Goal: Transaction & Acquisition: Book appointment/travel/reservation

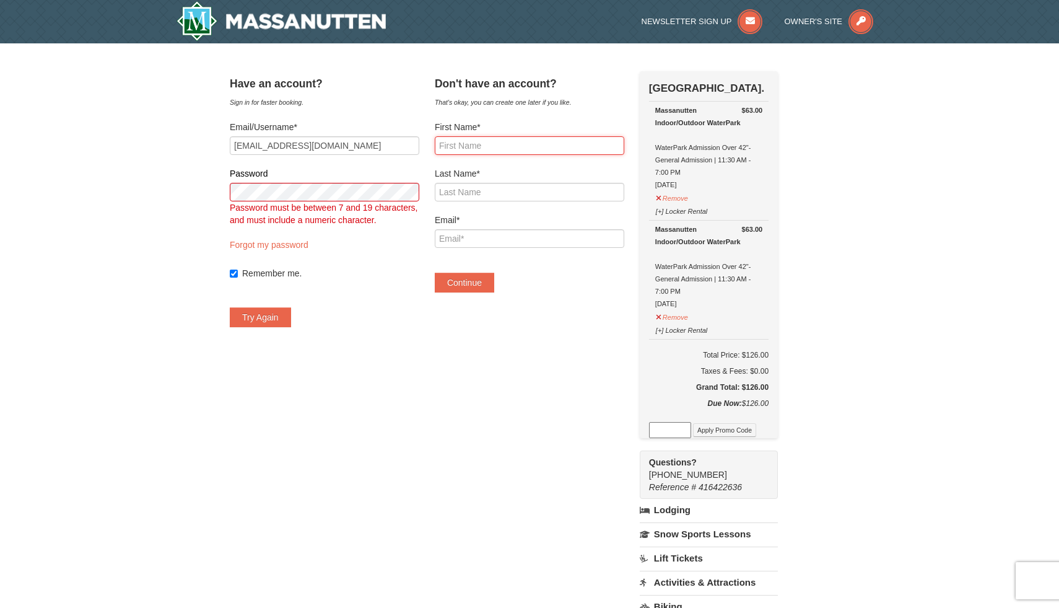
click at [491, 150] on input "First Name*" at bounding box center [530, 145] width 190 height 19
type input "lincoln"
type input "snow"
type input "[EMAIL_ADDRESS][DOMAIN_NAME]"
click at [494, 287] on button "Continue" at bounding box center [464, 283] width 59 height 20
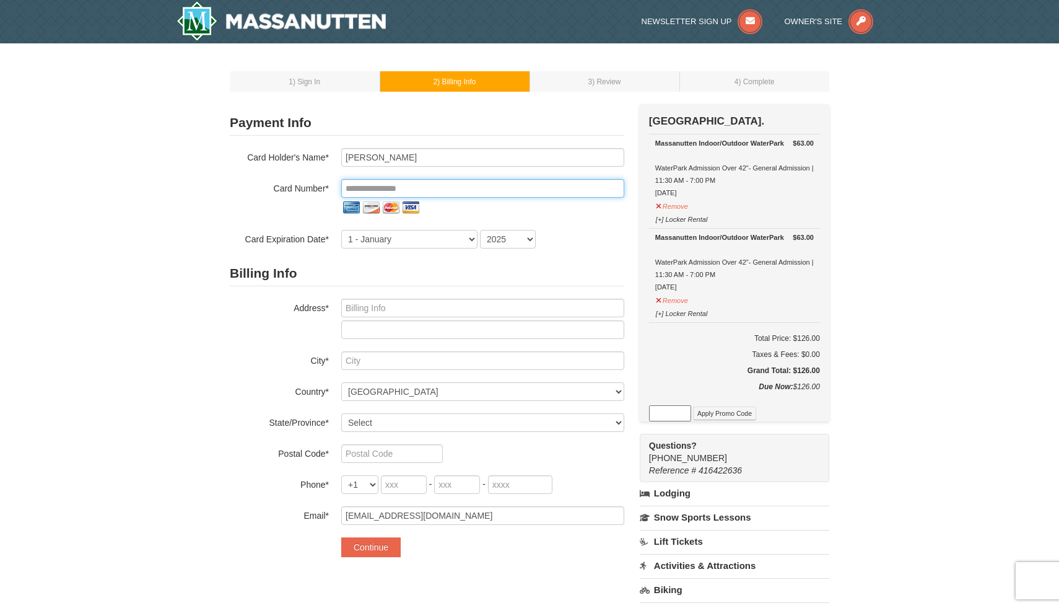
click at [438, 190] on input "tel" at bounding box center [482, 188] width 283 height 19
type input "**********"
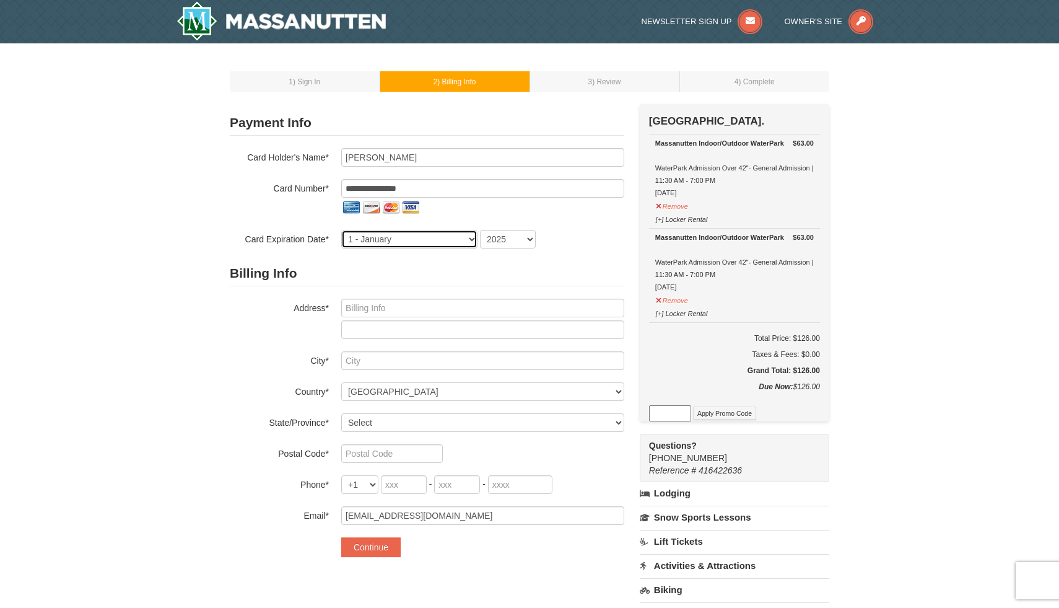
select select "5"
select select "2027"
click at [280, 305] on label "Address*" at bounding box center [279, 306] width 99 height 15
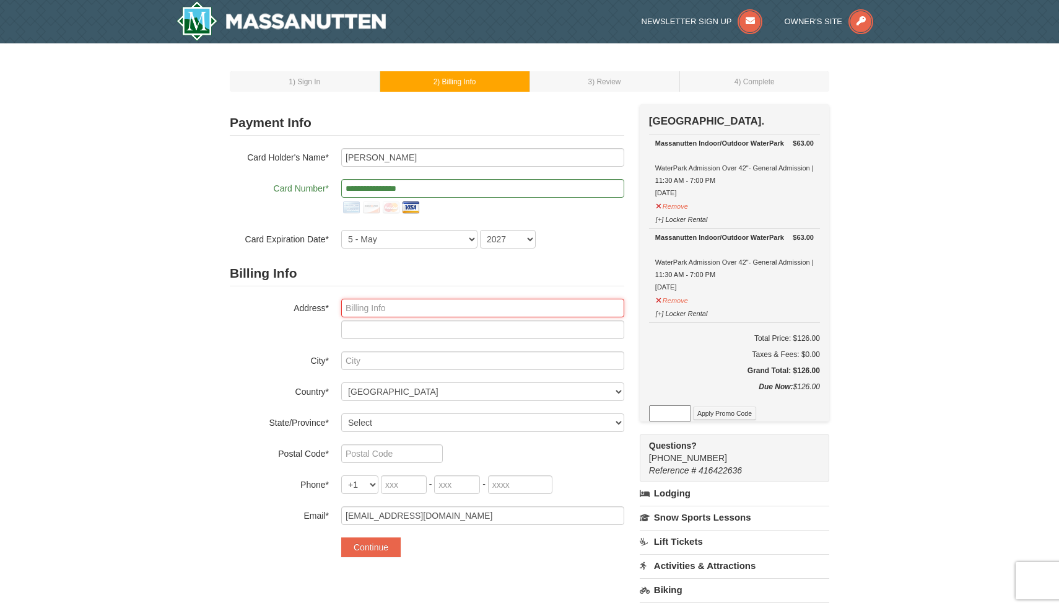
click at [362, 306] on input "text" at bounding box center [482, 308] width 283 height 19
type input "907 leigh way"
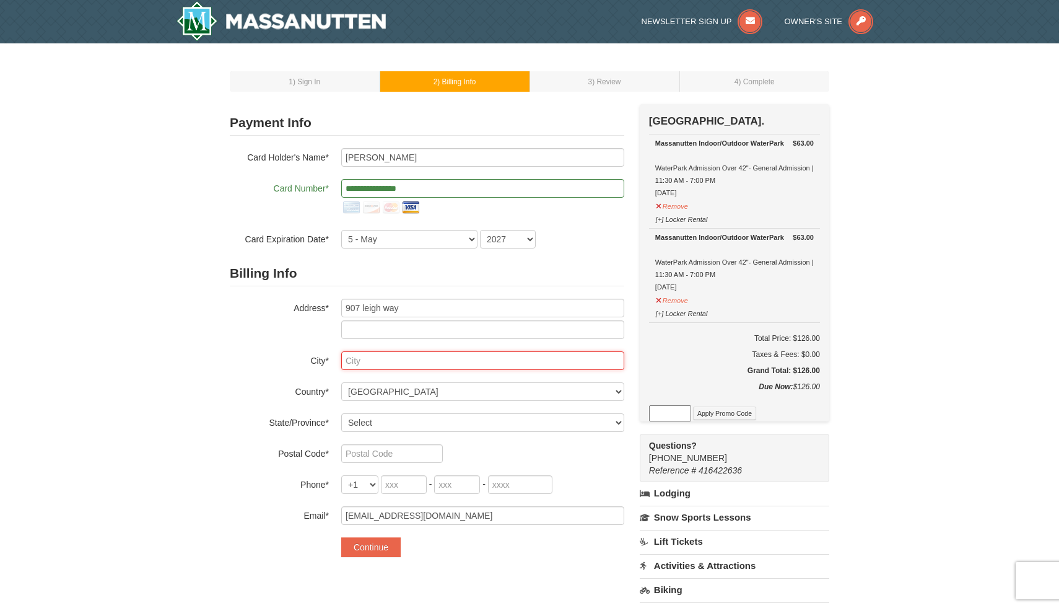
type input "charrlaotesvill"
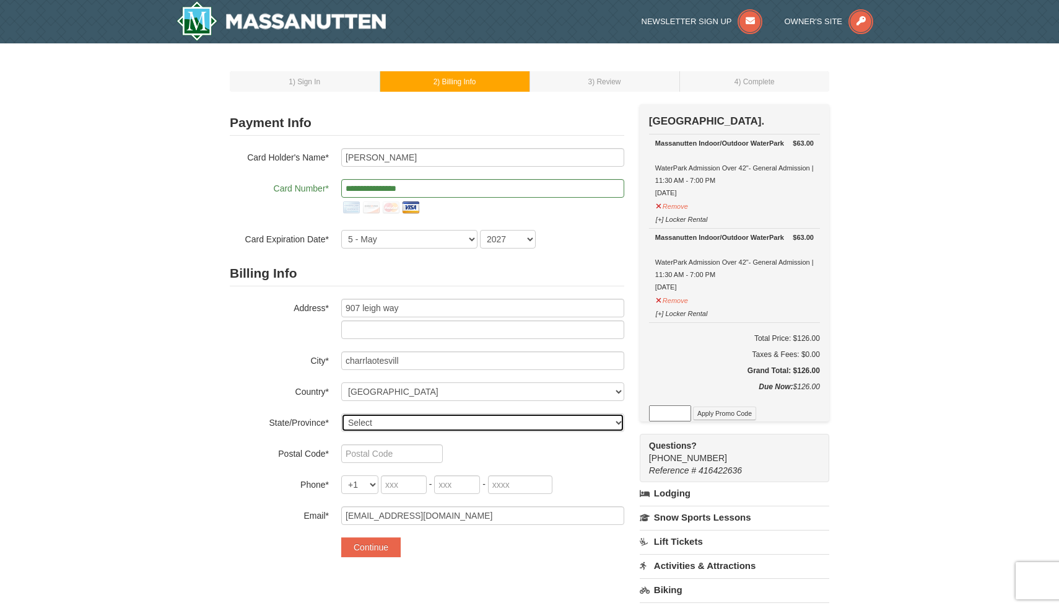
select select "VA"
type input "22901"
type input "434"
type input "270"
type input "9941"
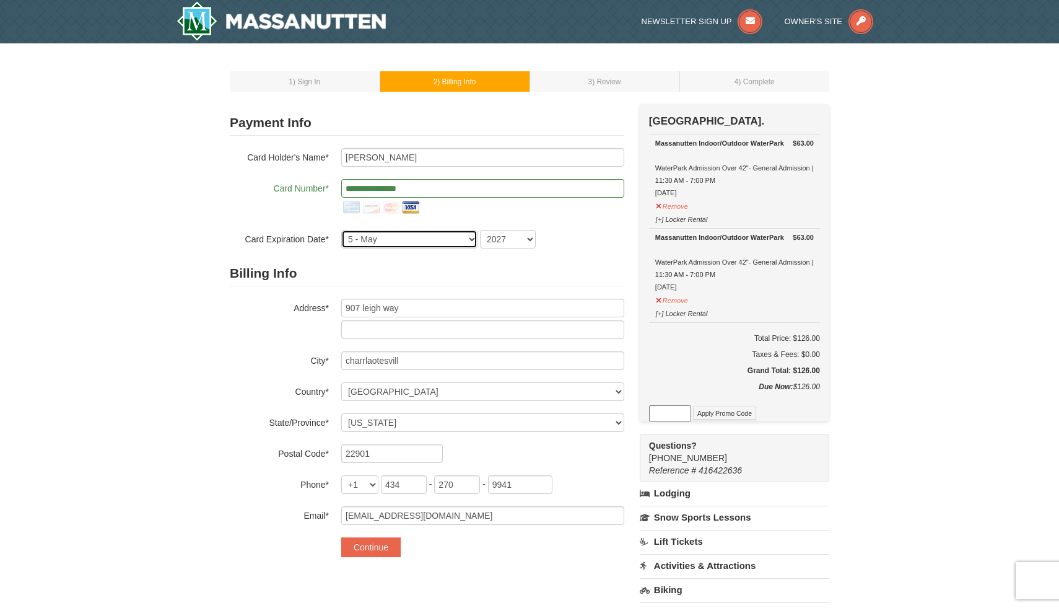
click at [427, 243] on select "1 - January 2 - February 3 - March 4 - April 5 - May 6 - June 7 - July 8 - Augu…" at bounding box center [409, 239] width 136 height 19
select select "10"
click at [445, 237] on select "1 - January 2 - February 3 - March 4 - April 5 - May 6 - June 7 - July 8 - Augu…" at bounding box center [409, 239] width 136 height 19
click at [429, 241] on select "1 - January 2 - February 3 - March 4 - April 5 - May 6 - June 7 - July 8 - Augu…" at bounding box center [409, 239] width 136 height 19
click at [507, 296] on div "Billing Info Address* 907 leigh way City* charrlaotesvill Country* ----- Select…" at bounding box center [427, 393] width 395 height 264
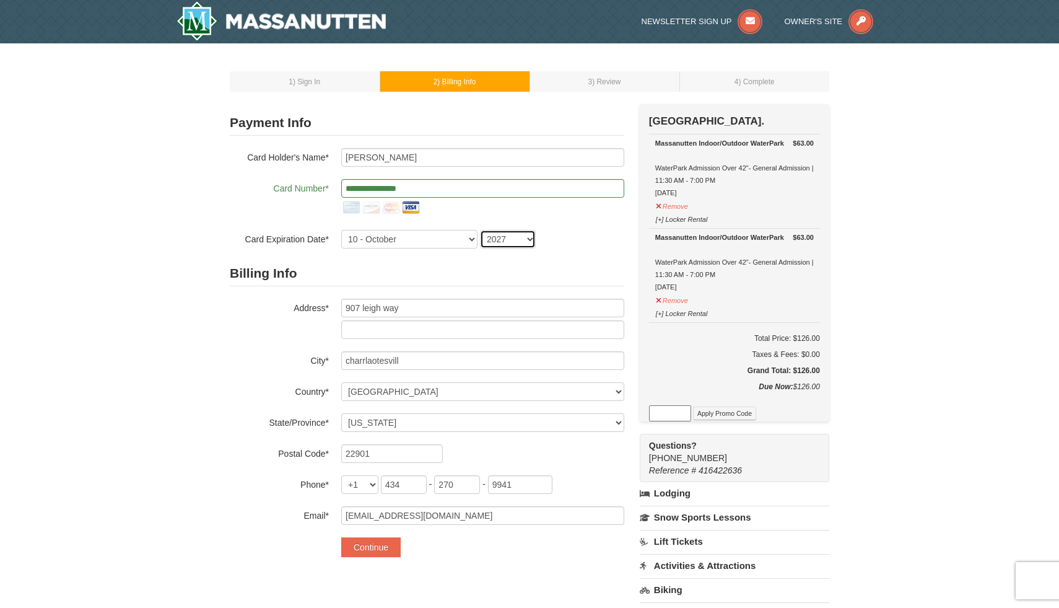
click at [524, 240] on select "2025 2026 2027 2028 2029 2030 2031 2032 2033 2034" at bounding box center [508, 239] width 56 height 19
drag, startPoint x: 448, startPoint y: 195, endPoint x: 278, endPoint y: 195, distance: 169.8
click at [278, 194] on div "**********" at bounding box center [427, 198] width 395 height 38
click at [424, 240] on select "1 - January 2 - February 3 - March 4 - April 5 - May 6 - June 7 - July 8 - Augu…" at bounding box center [409, 239] width 136 height 19
click at [438, 190] on input "**********" at bounding box center [482, 188] width 283 height 19
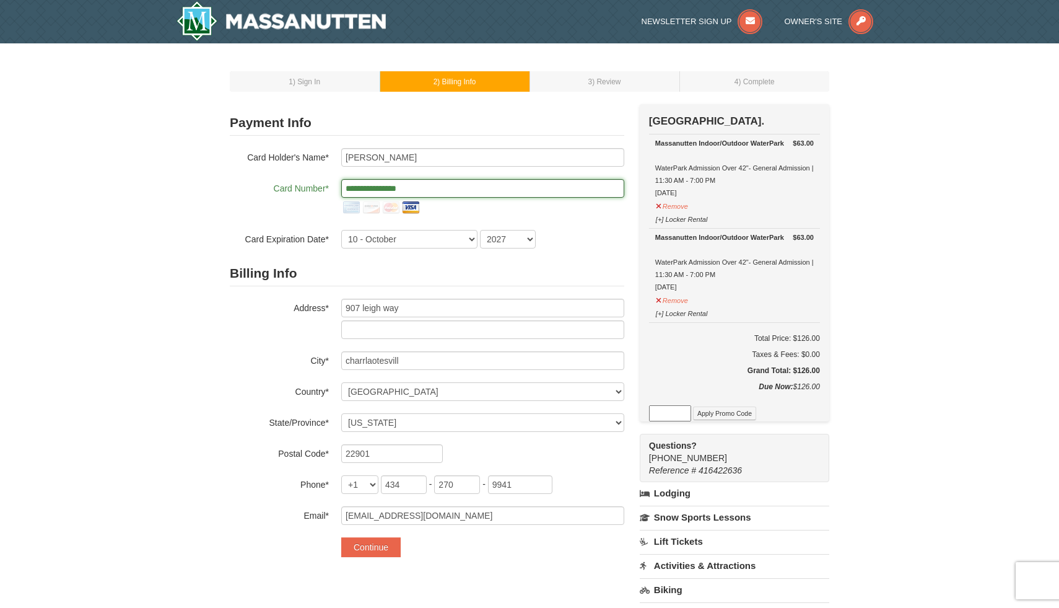
drag, startPoint x: 438, startPoint y: 190, endPoint x: 303, endPoint y: 188, distance: 135.1
click at [303, 188] on div "**********" at bounding box center [427, 198] width 395 height 38
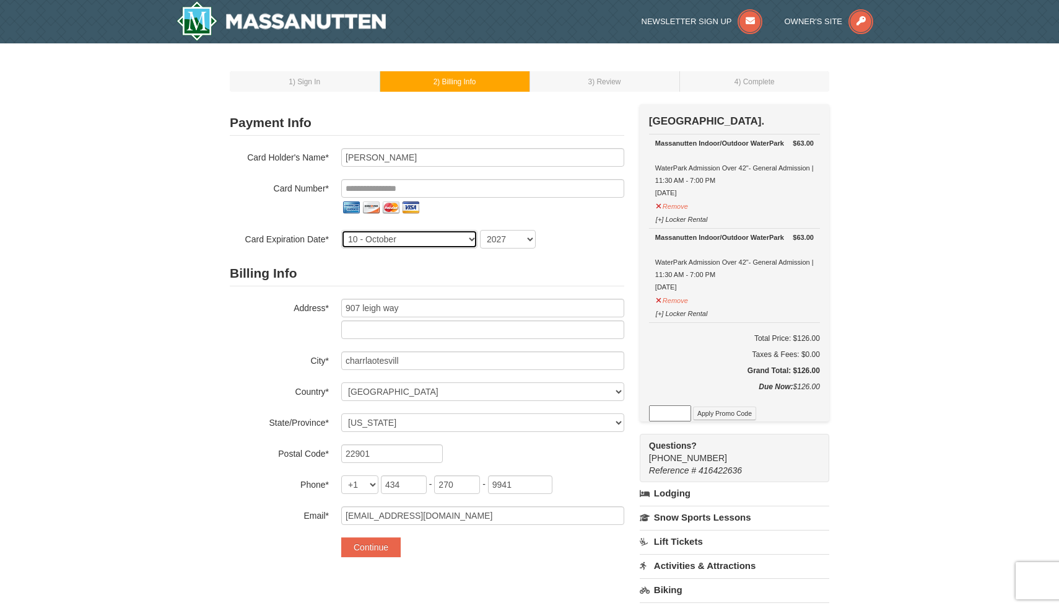
click at [464, 239] on select "1 - January 2 - February 3 - March 4 - April 5 - May 6 - June 7 - July 8 - Augu…" at bounding box center [409, 239] width 136 height 19
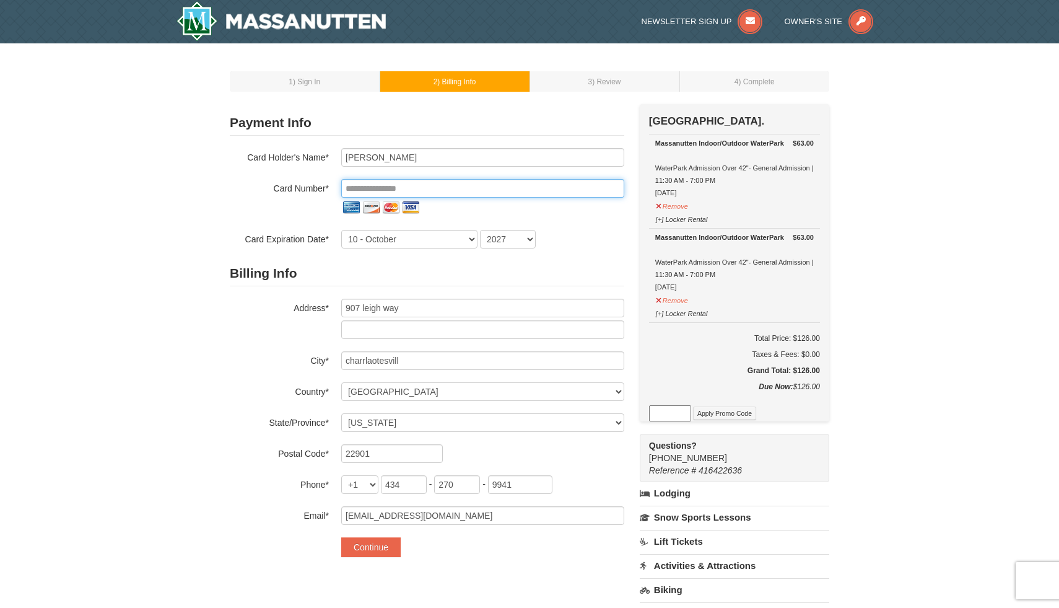
click at [507, 191] on input "tel" at bounding box center [482, 188] width 283 height 19
type input "**********"
click at [521, 240] on select "2025 2026 2027 2028 2029 2030 2031 2032 2033 2034" at bounding box center [508, 239] width 56 height 19
click at [434, 185] on input "tel" at bounding box center [482, 188] width 283 height 19
type input "**********"
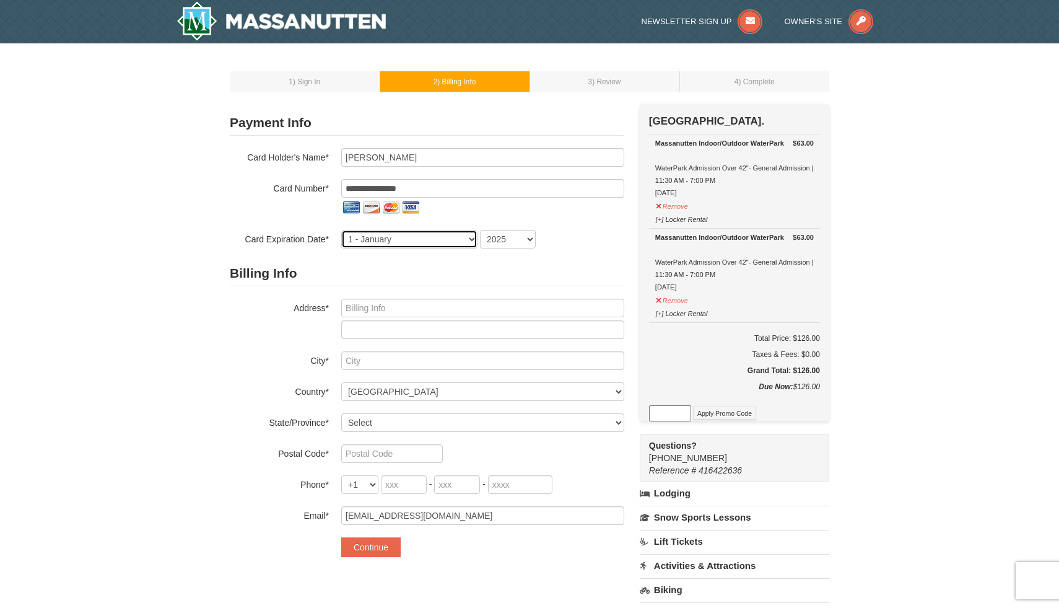
select select "5"
select select "2027"
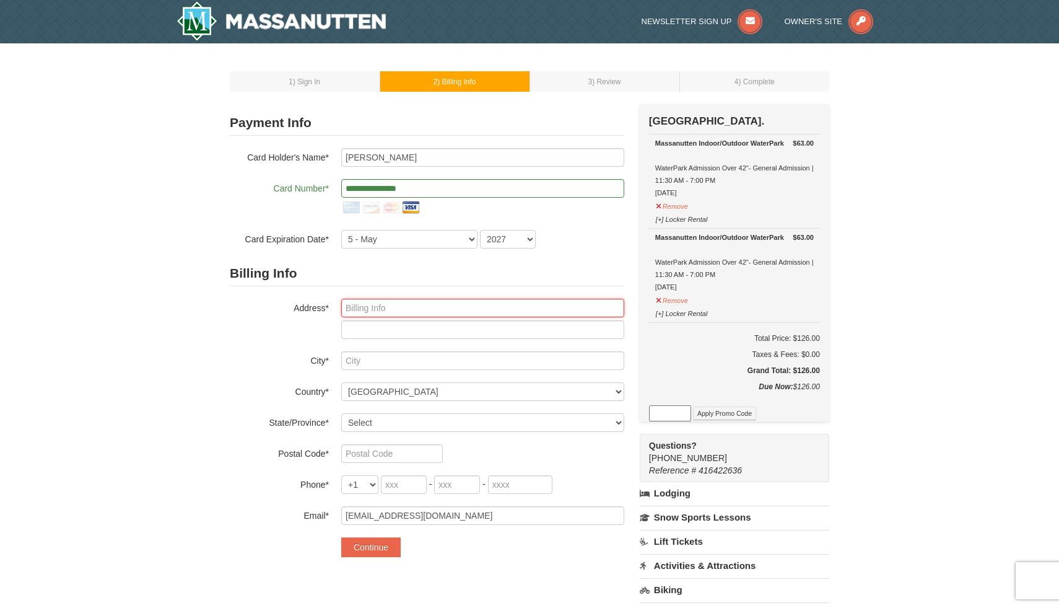
click at [403, 300] on input "text" at bounding box center [482, 308] width 283 height 19
type input "907 leigh way"
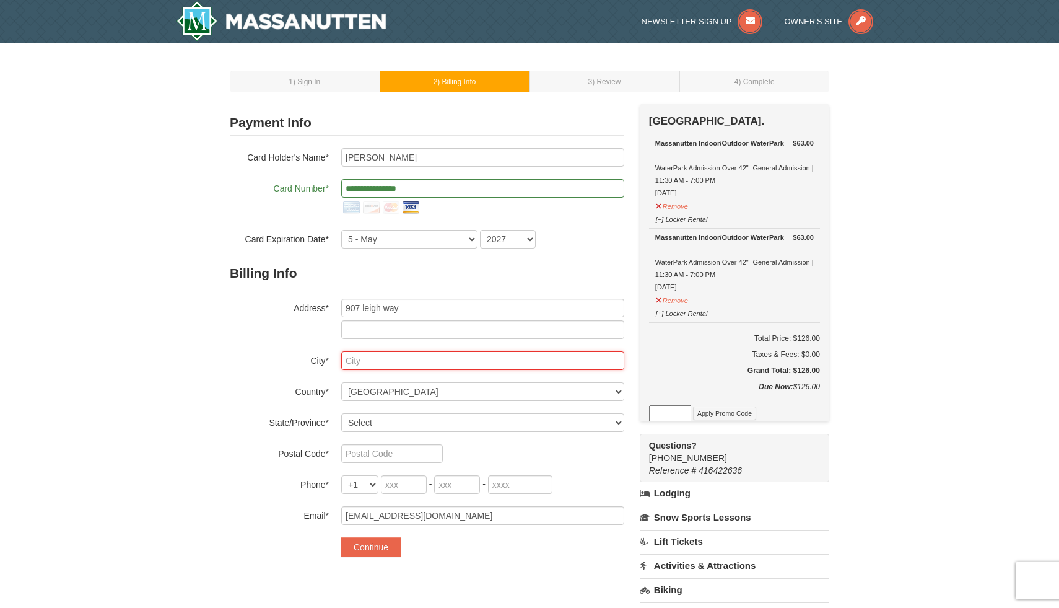
type input "charrlaotesvill"
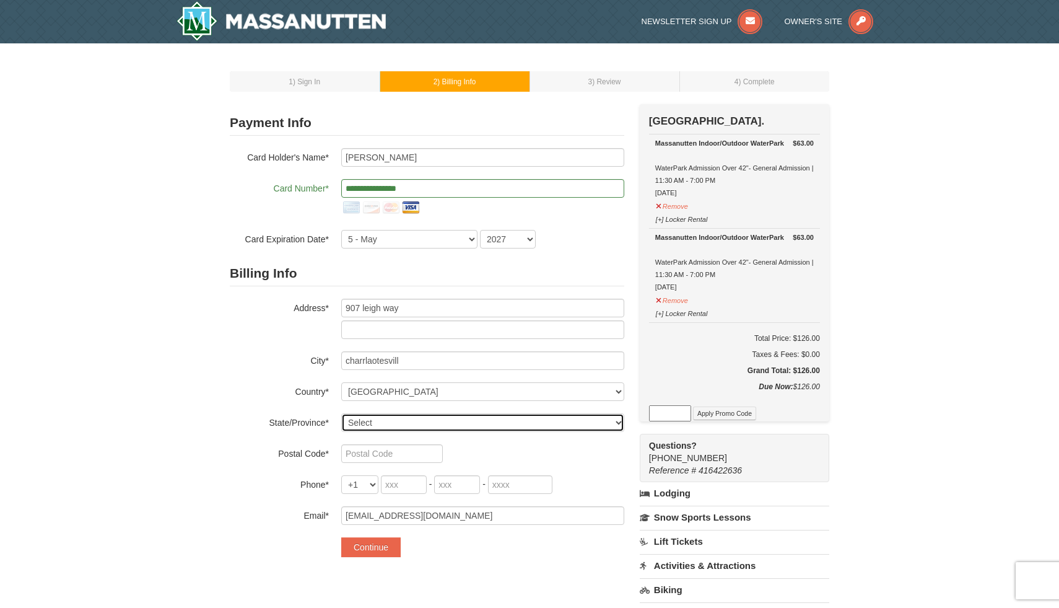
select select "VA"
type input "22901"
type input "434"
type input "270"
type input "9941"
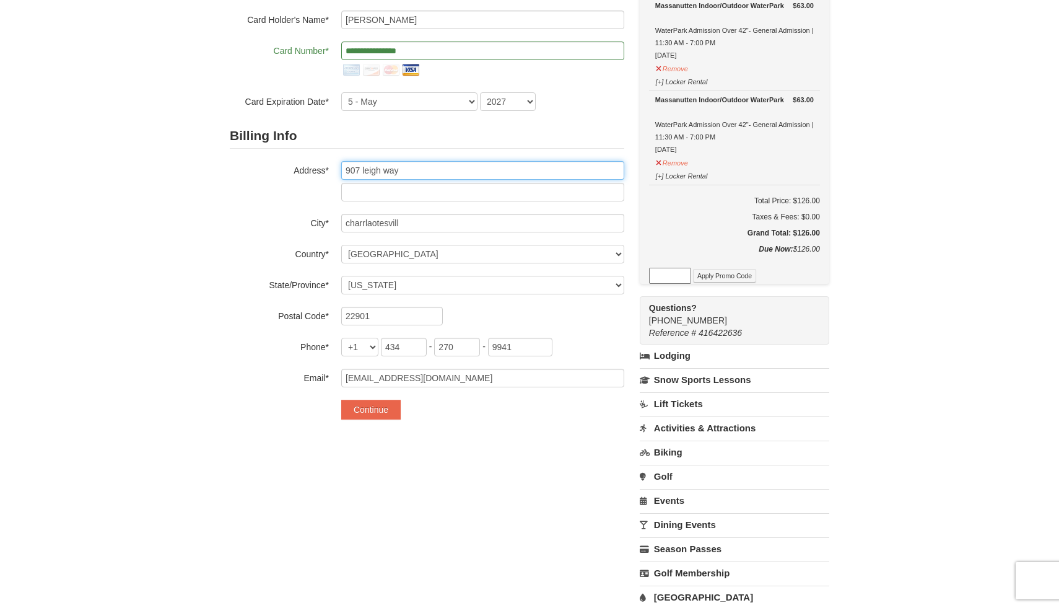
scroll to position [138, 0]
click at [364, 412] on button "Continue" at bounding box center [370, 409] width 59 height 20
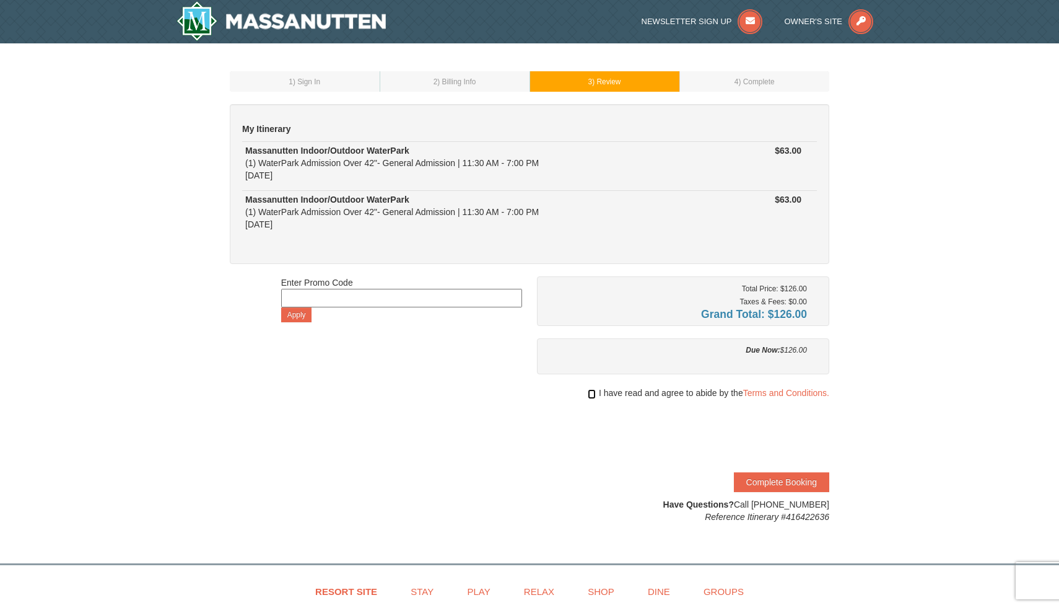
click at [588, 392] on input "checkbox" at bounding box center [592, 394] width 8 height 10
checkbox input "true"
click at [793, 475] on button "Complete Booking" at bounding box center [781, 482] width 95 height 20
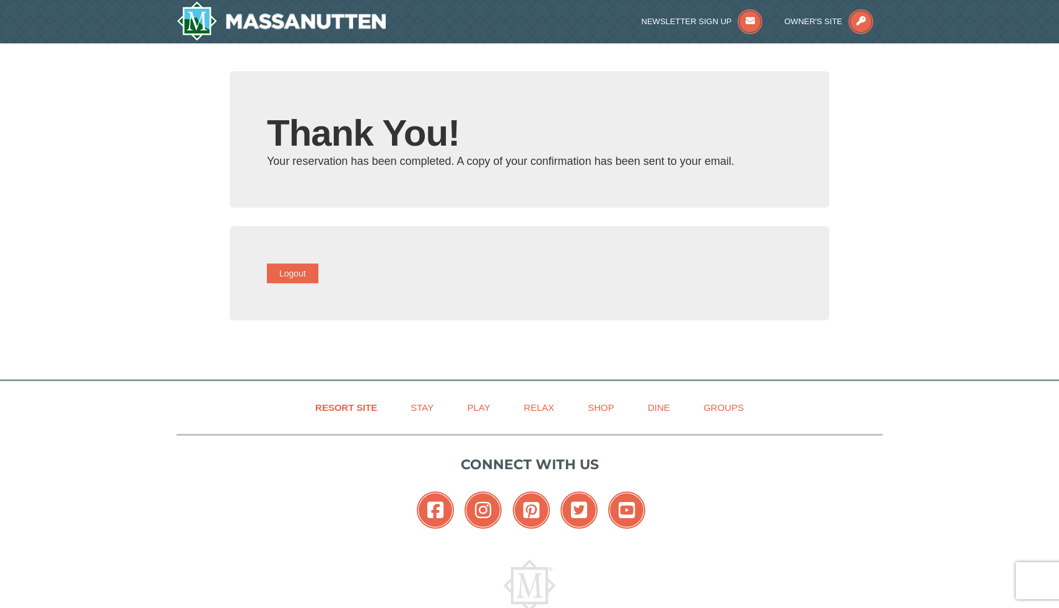
type input "[EMAIL_ADDRESS][DOMAIN_NAME]"
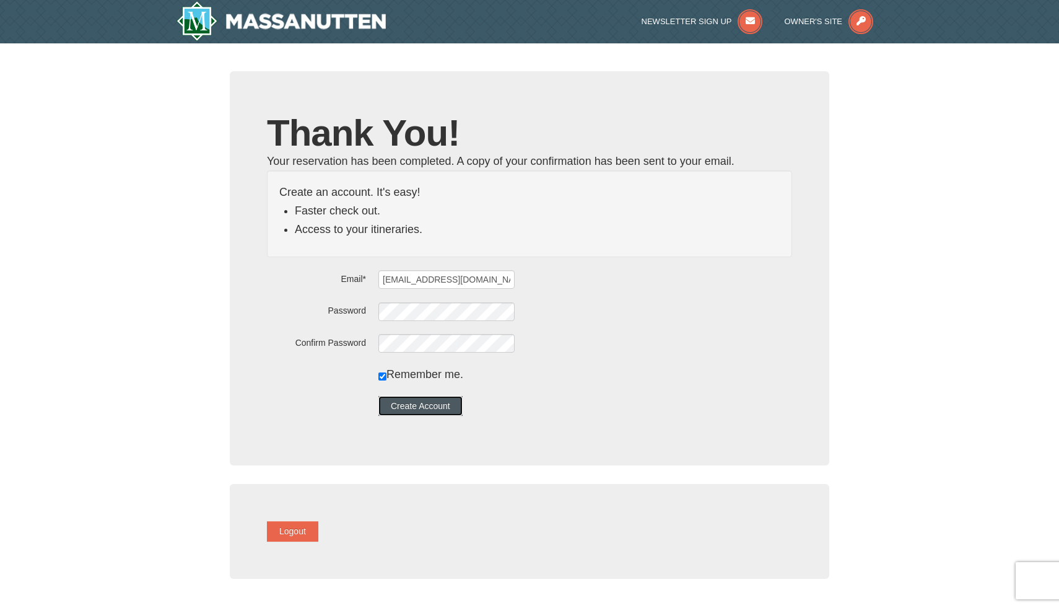
click at [445, 413] on button "Create Account" at bounding box center [421, 406] width 84 height 20
